Goal: Task Accomplishment & Management: Use online tool/utility

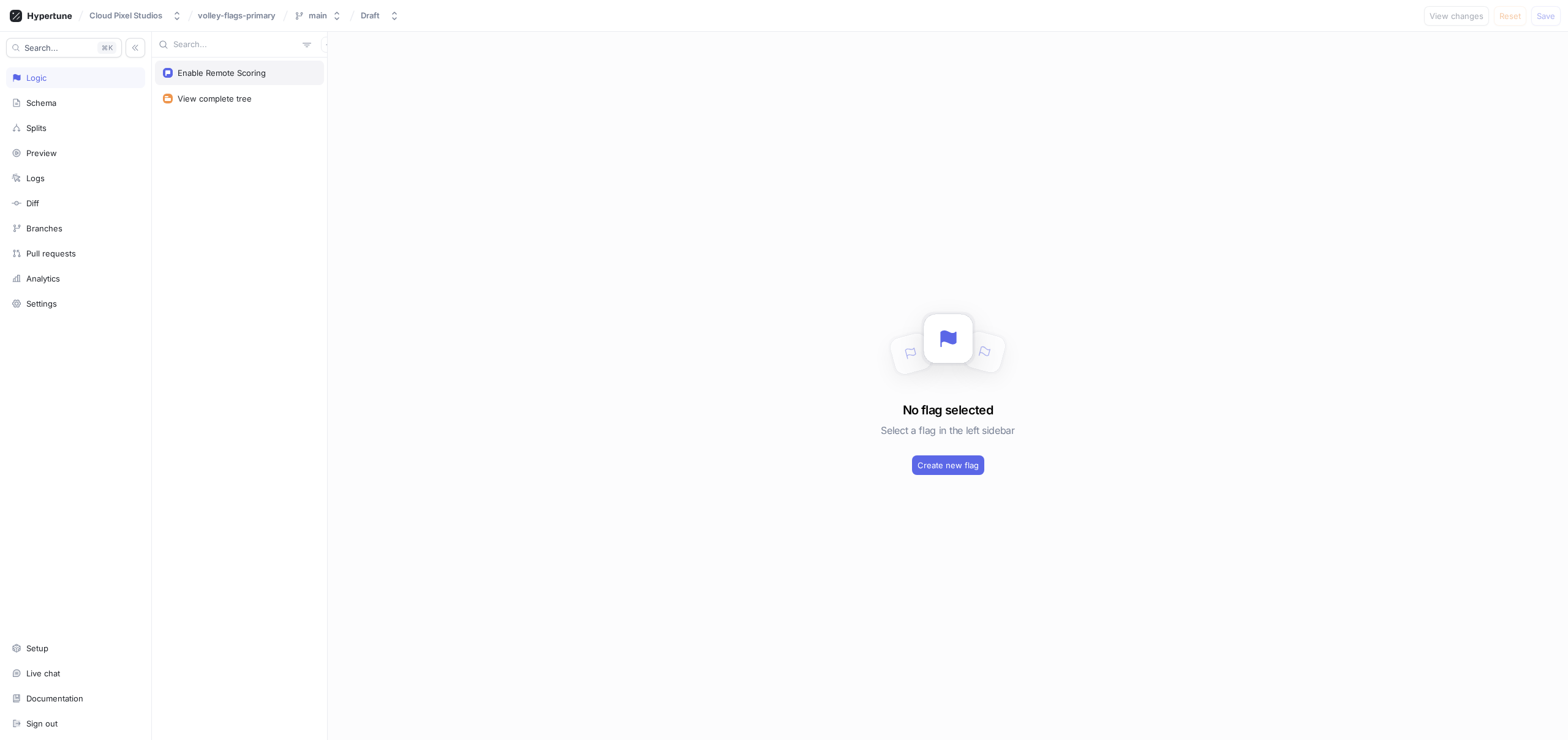
click at [214, 74] on div "Enable Remote Scoring" at bounding box center [222, 73] width 88 height 10
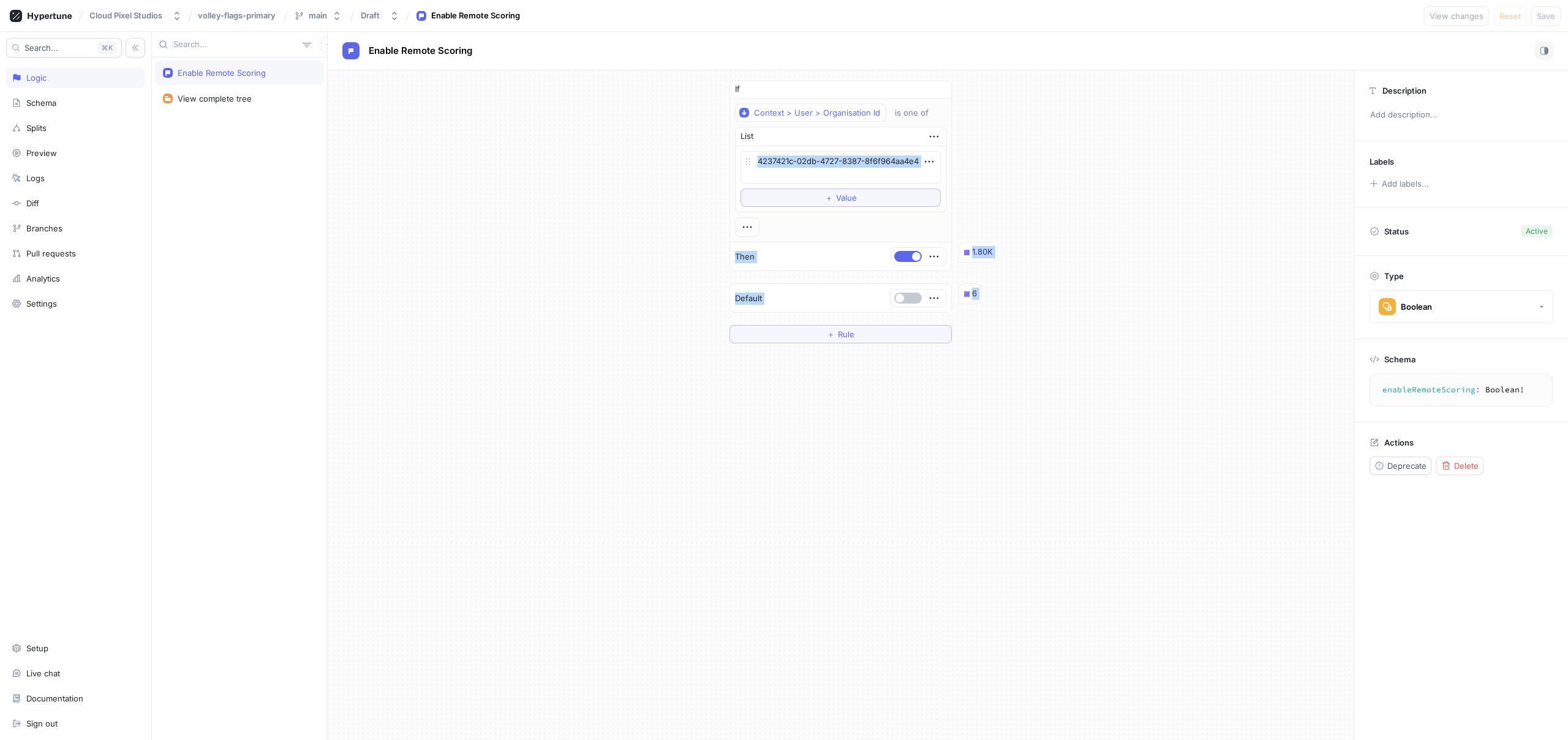
drag, startPoint x: 587, startPoint y: 173, endPoint x: 555, endPoint y: 367, distance: 196.6
click at [555, 367] on div "If Context > User > Organisation Id is one of List 4237421c-02db-4727-8387-8f6f…" at bounding box center [841, 406] width 1026 height 670
click at [604, 321] on div "If Context > User > Organisation Id is one of List 4237421c-02db-4727-8387-8f6f…" at bounding box center [841, 212] width 1026 height 283
click at [809, 164] on textarea "4237421c-02db-4727-8387-8f6f964aa4e4" at bounding box center [840, 167] width 200 height 32
drag, startPoint x: 840, startPoint y: 173, endPoint x: 718, endPoint y: 125, distance: 131.1
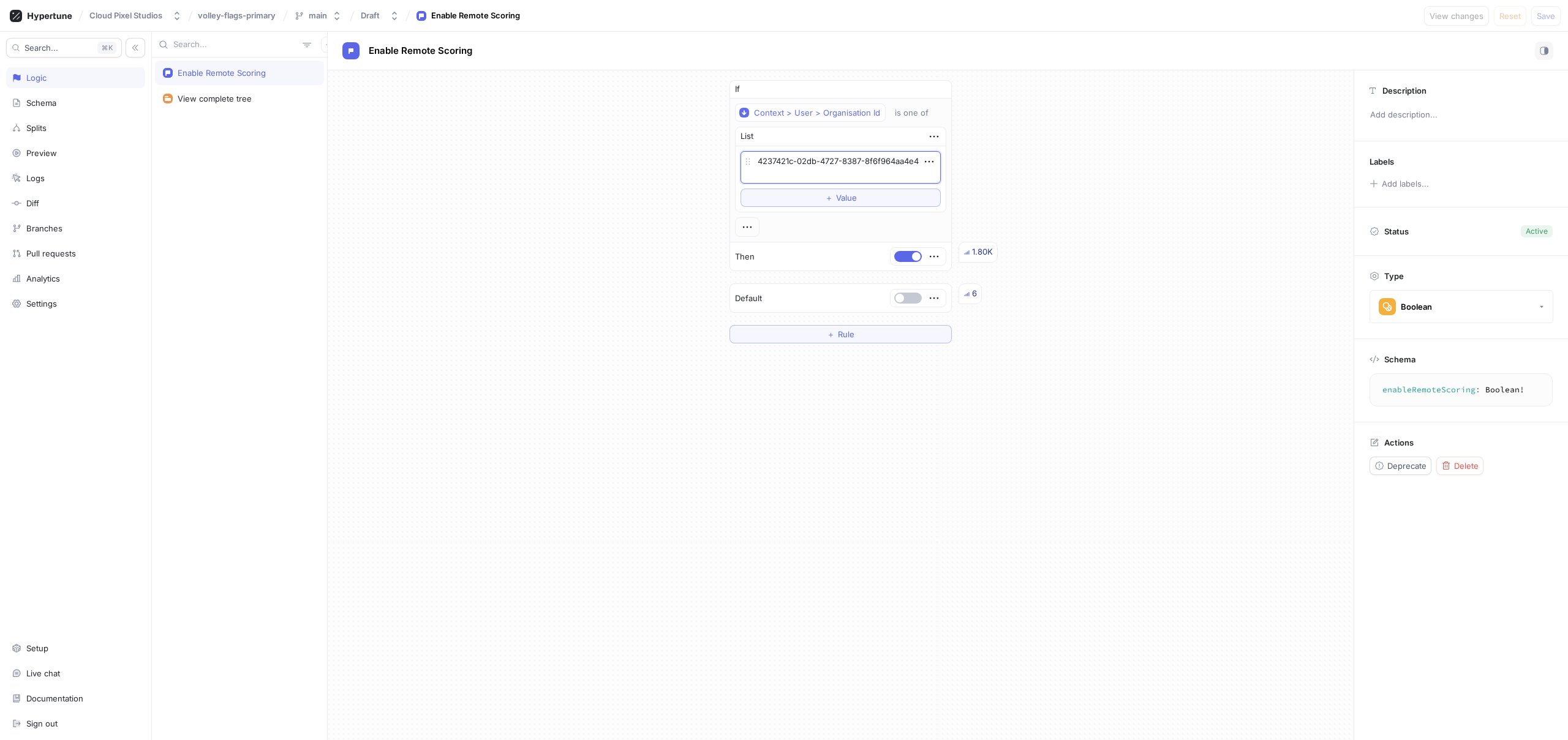
click at [718, 125] on div "If Context > User > Organisation Id is one of List 4237421c-02db-4727-8387-8f6f…" at bounding box center [841, 212] width 1026 height 283
click at [868, 119] on button "Context > User > Organisation Id" at bounding box center [810, 113] width 151 height 18
click at [1120, 151] on div "If Context > User > Organisation Id is one of List 4237421c-02db-4727-8387-8f6f…" at bounding box center [841, 212] width 1026 height 283
click at [207, 100] on div "View complete tree" at bounding box center [215, 99] width 74 height 10
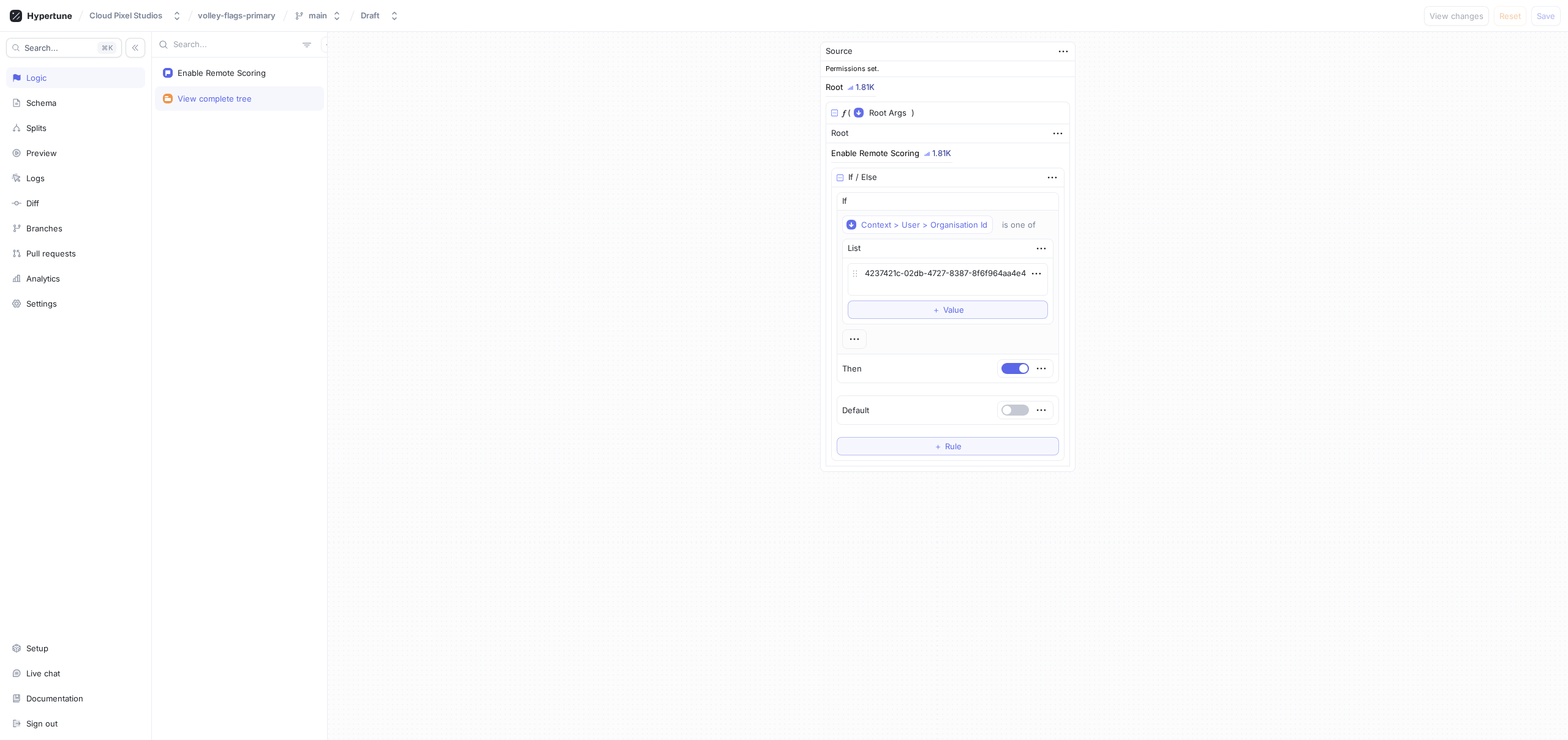
click at [515, 254] on div "Source Permissions set. Root 1.81K 𝑓 ( Root Args ▾ {} ▸ context: Context ) Root…" at bounding box center [948, 257] width 1240 height 450
click at [35, 197] on div "Diff" at bounding box center [75, 202] width 139 height 21
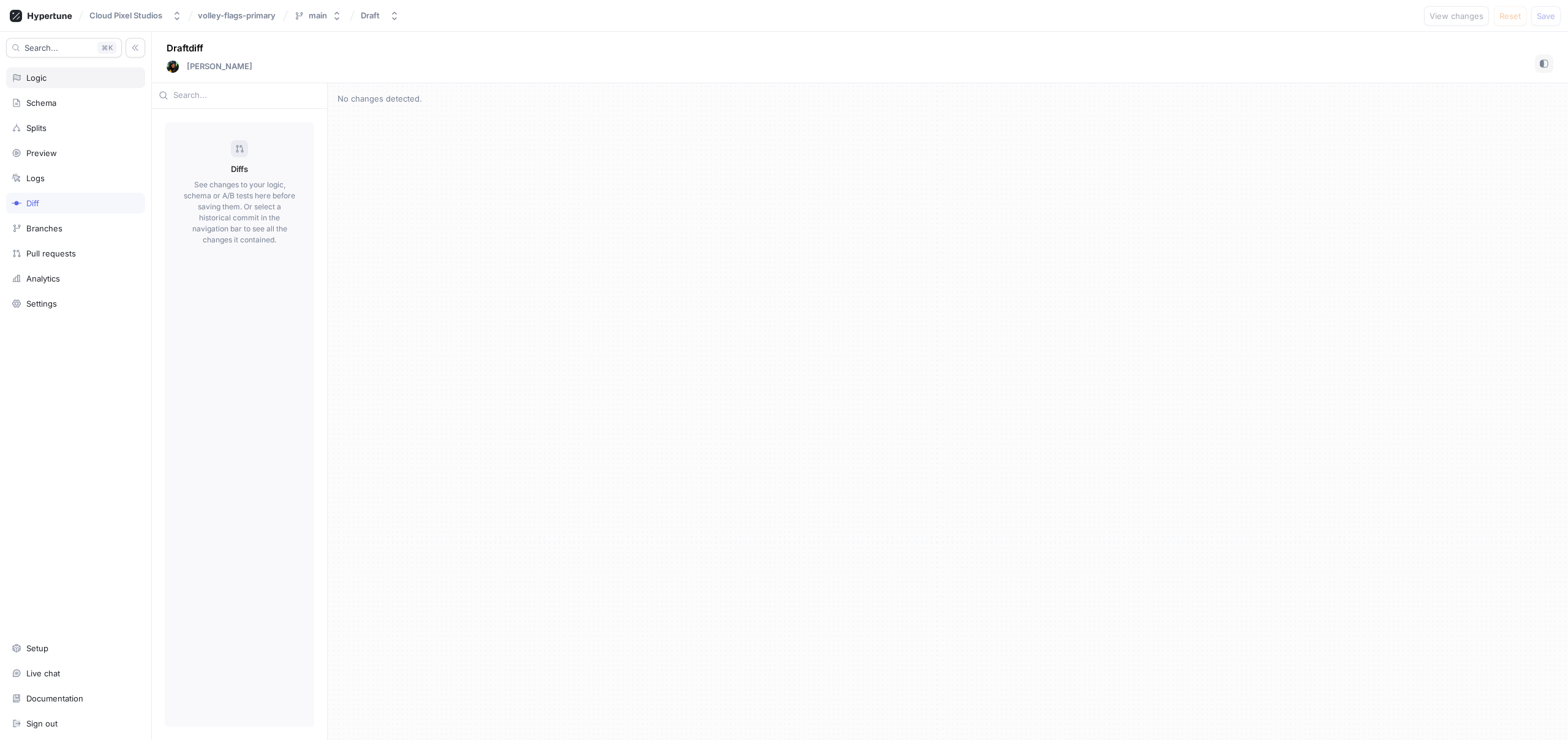
click at [114, 80] on div "Logic" at bounding box center [75, 77] width 128 height 10
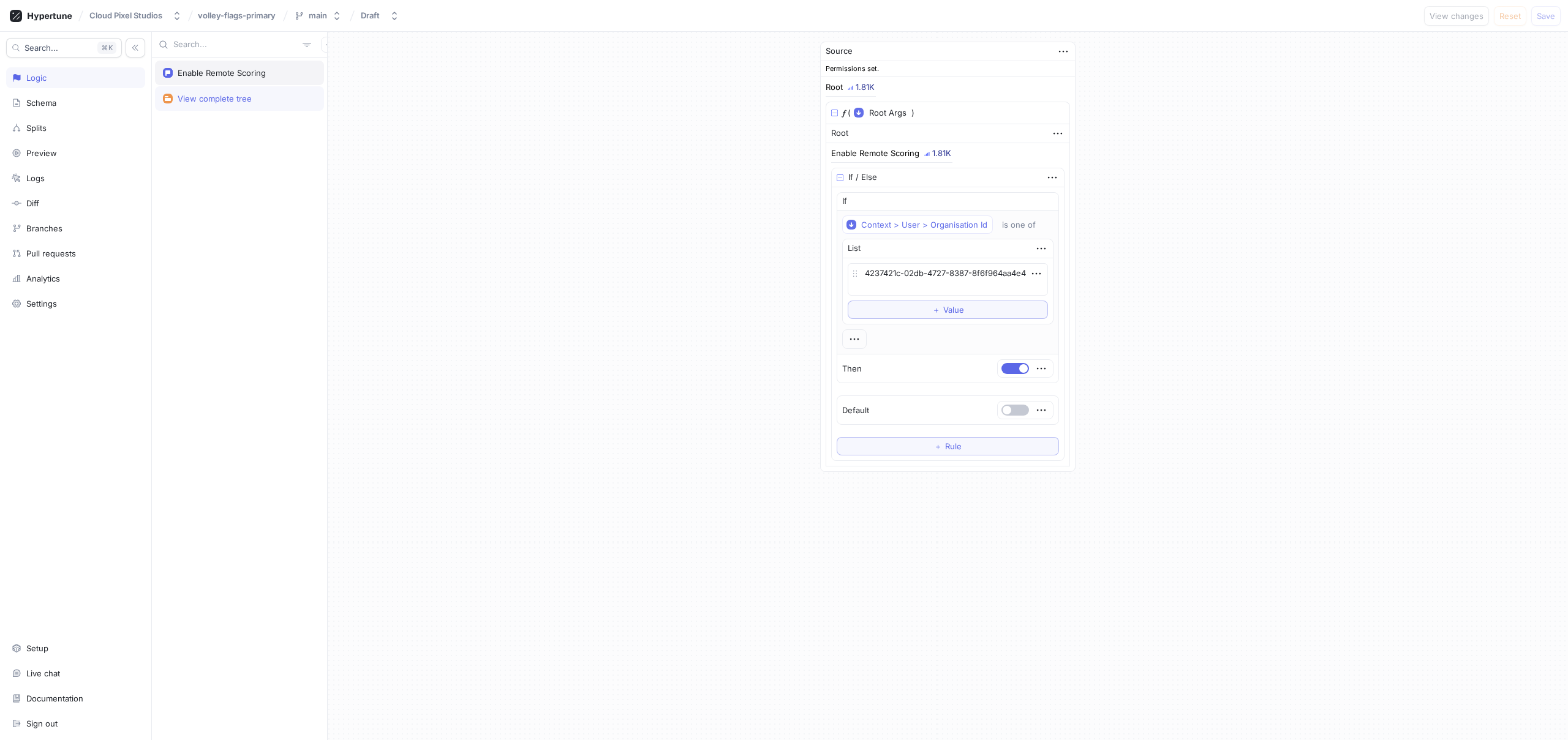
click at [205, 63] on div "Enable Remote Scoring" at bounding box center [239, 73] width 169 height 25
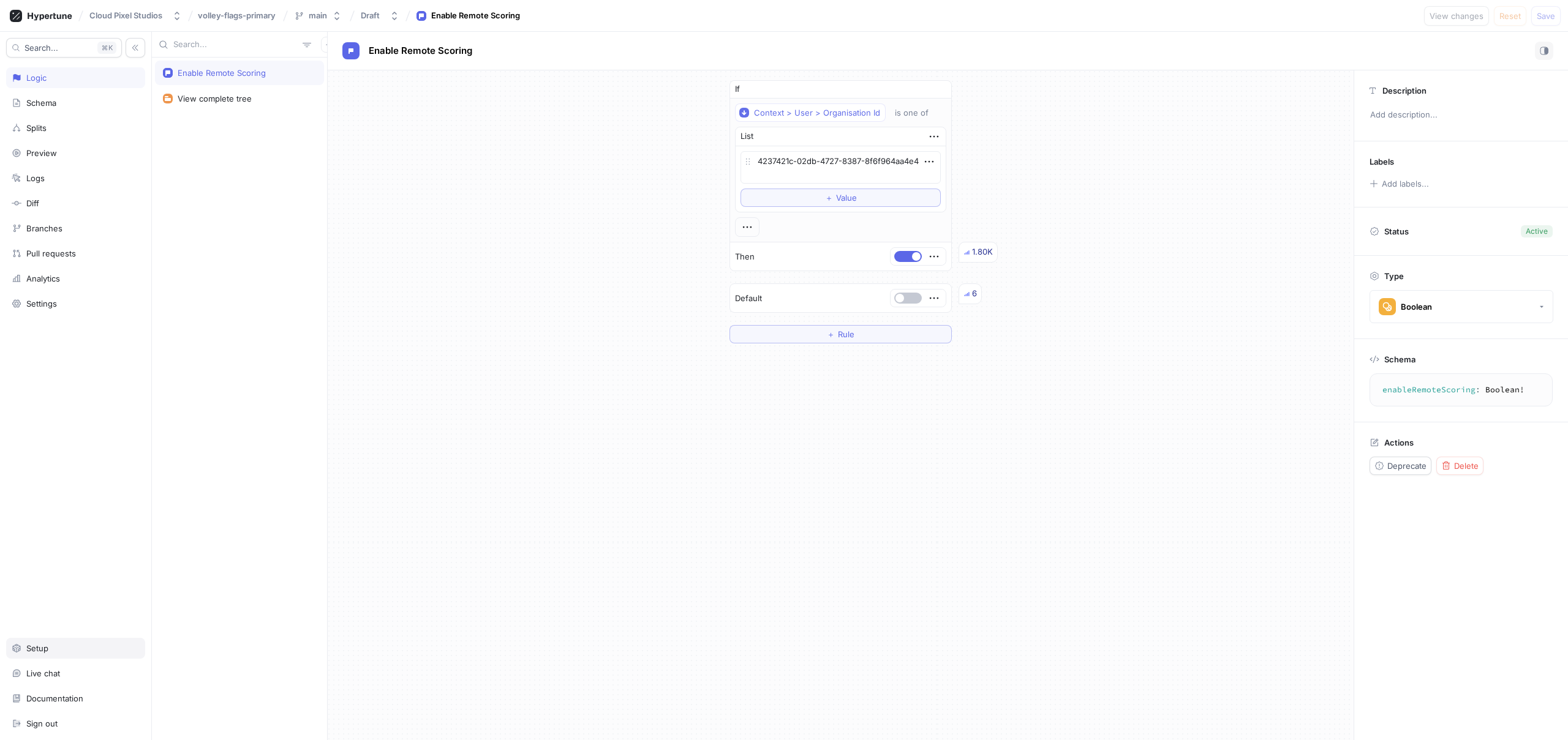
click at [80, 641] on div "Setup" at bounding box center [75, 648] width 139 height 21
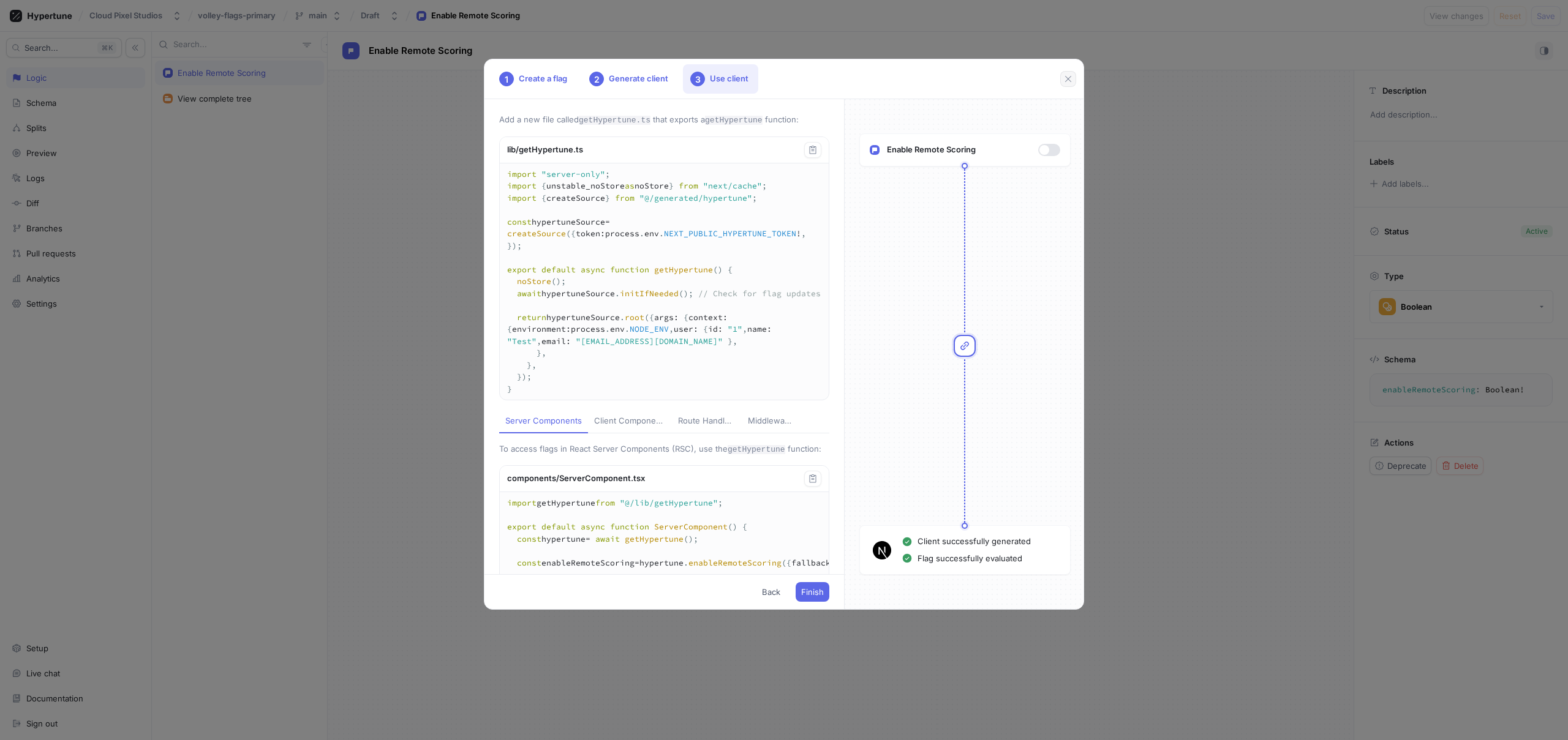
click at [1070, 78] on icon "button" at bounding box center [1068, 79] width 10 height 10
type textarea "x"
